Goal: Navigation & Orientation: Find specific page/section

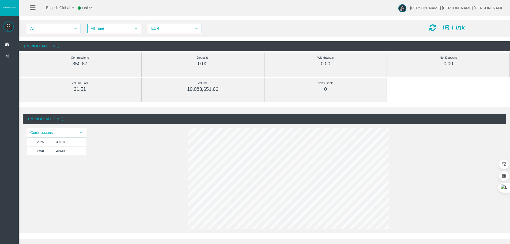
click at [258, 18] on div "All select All Time select 5 EUR select EUR IB Link (Period: All Time) Commissi…" at bounding box center [264, 35] width 491 height 37
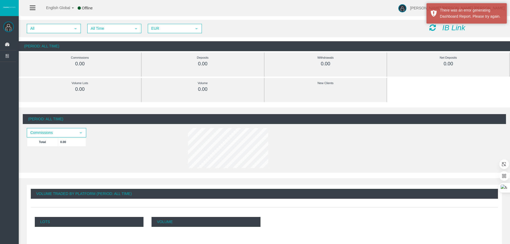
click at [251, 11] on div "English Global 简体中文 English Global 日本語 한국어 Offline [PERSON_NAME] [PERSON_NAME] …" at bounding box center [255, 8] width 510 height 16
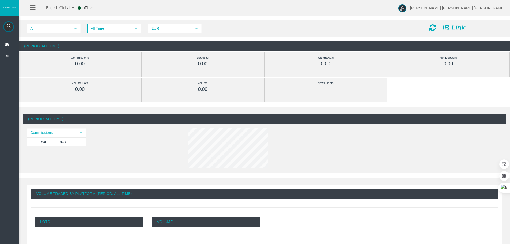
click at [148, 14] on div "English Global 简体中文 English Global 日本語 한국어 Offline [PERSON_NAME] [PERSON_NAME] …" at bounding box center [255, 8] width 510 height 16
